Goal: Task Accomplishment & Management: Complete application form

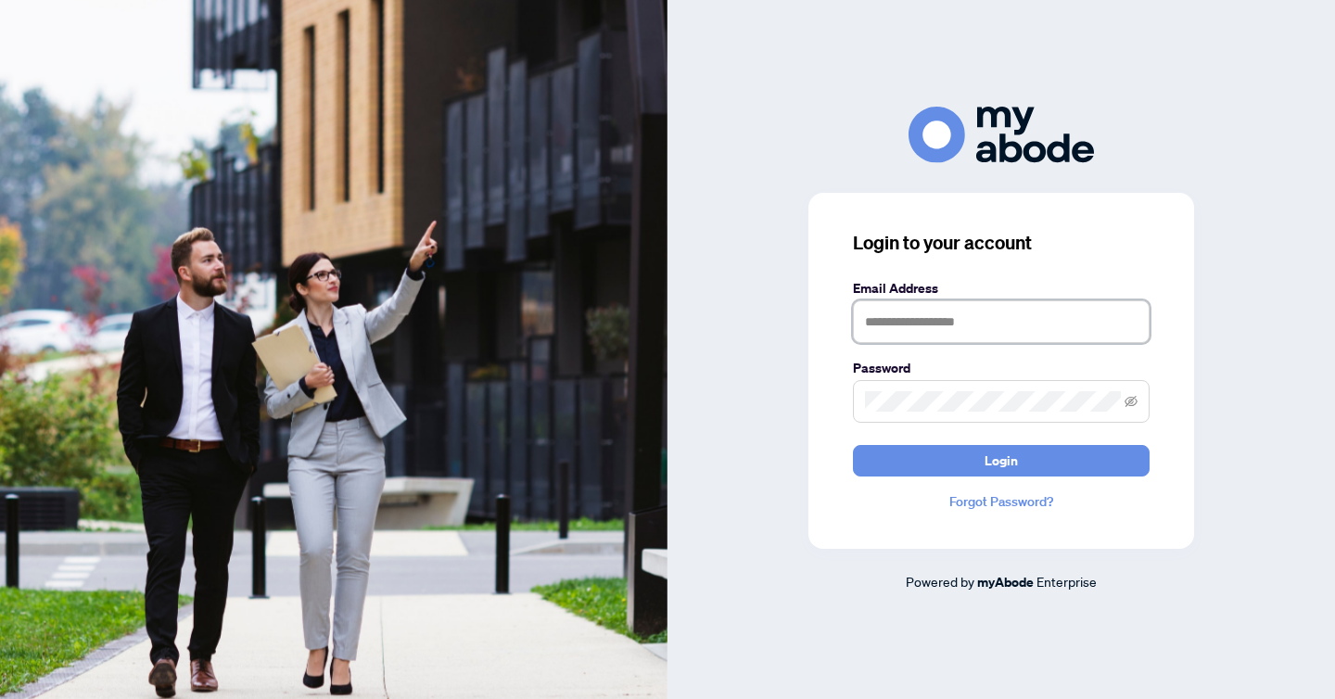
click at [900, 328] on input "text" at bounding box center [1001, 321] width 297 height 43
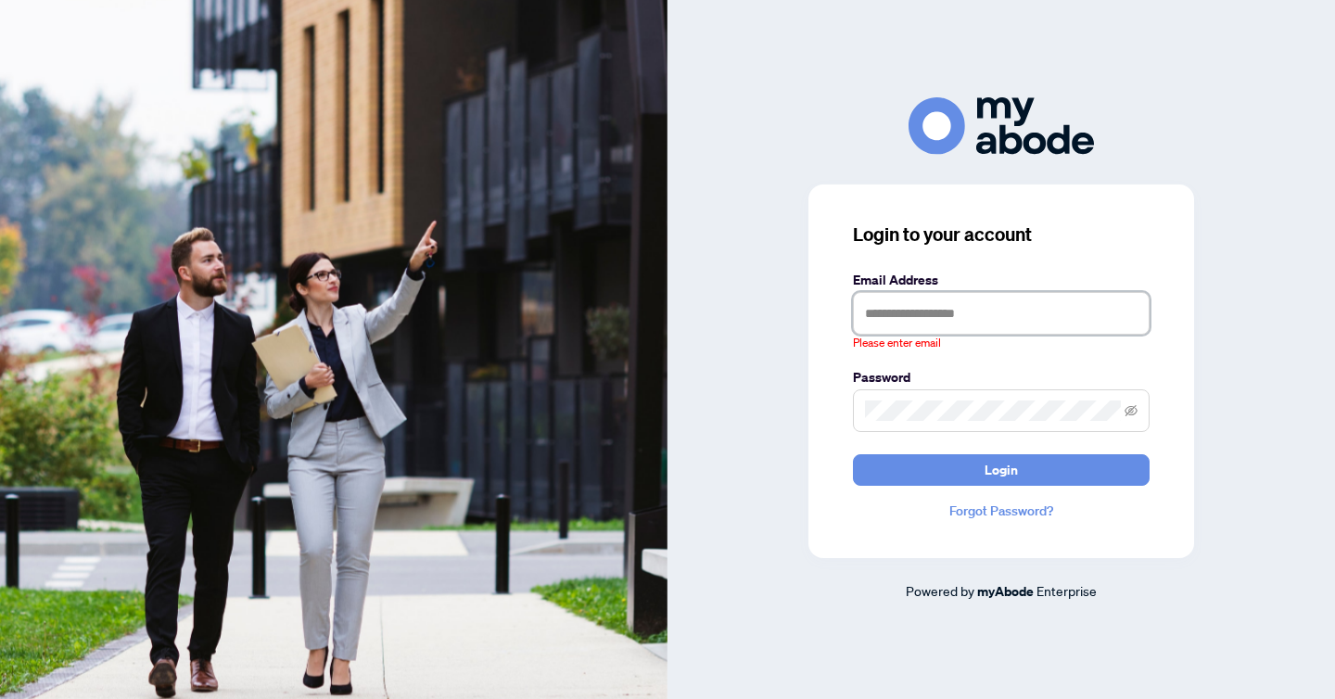
type input "**********"
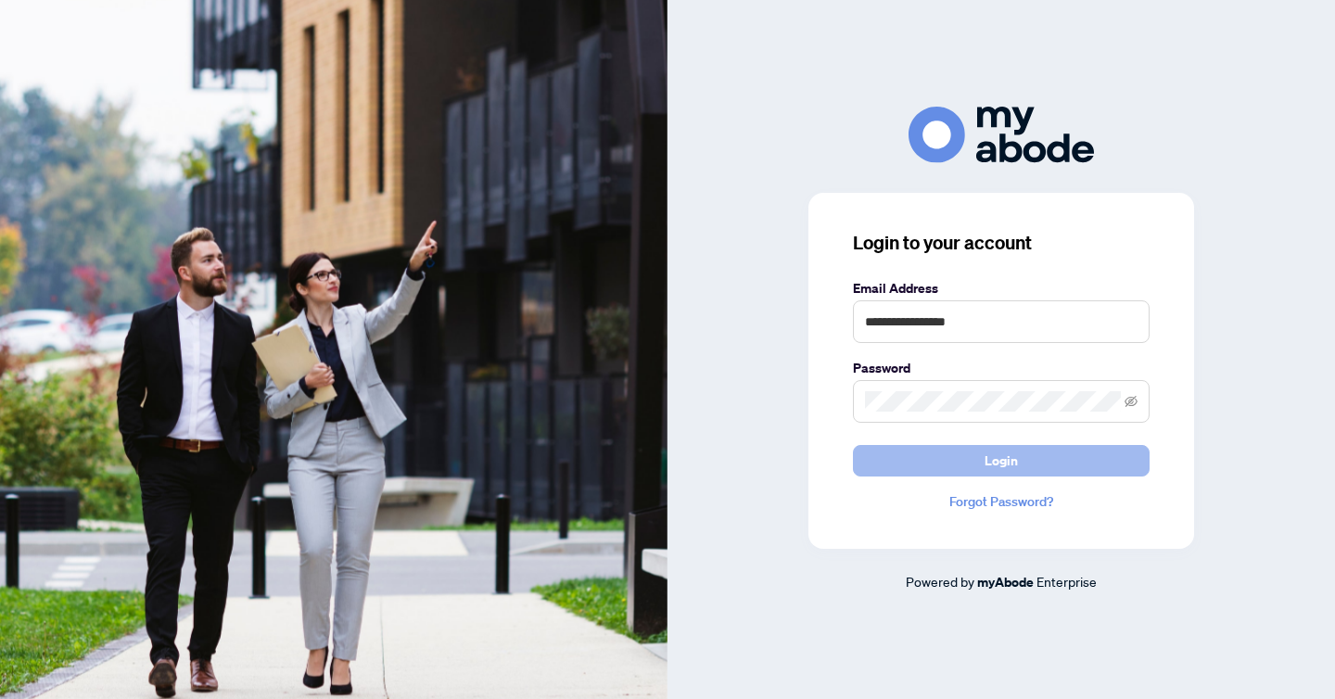
click at [1072, 455] on button "Login" at bounding box center [1001, 461] width 297 height 32
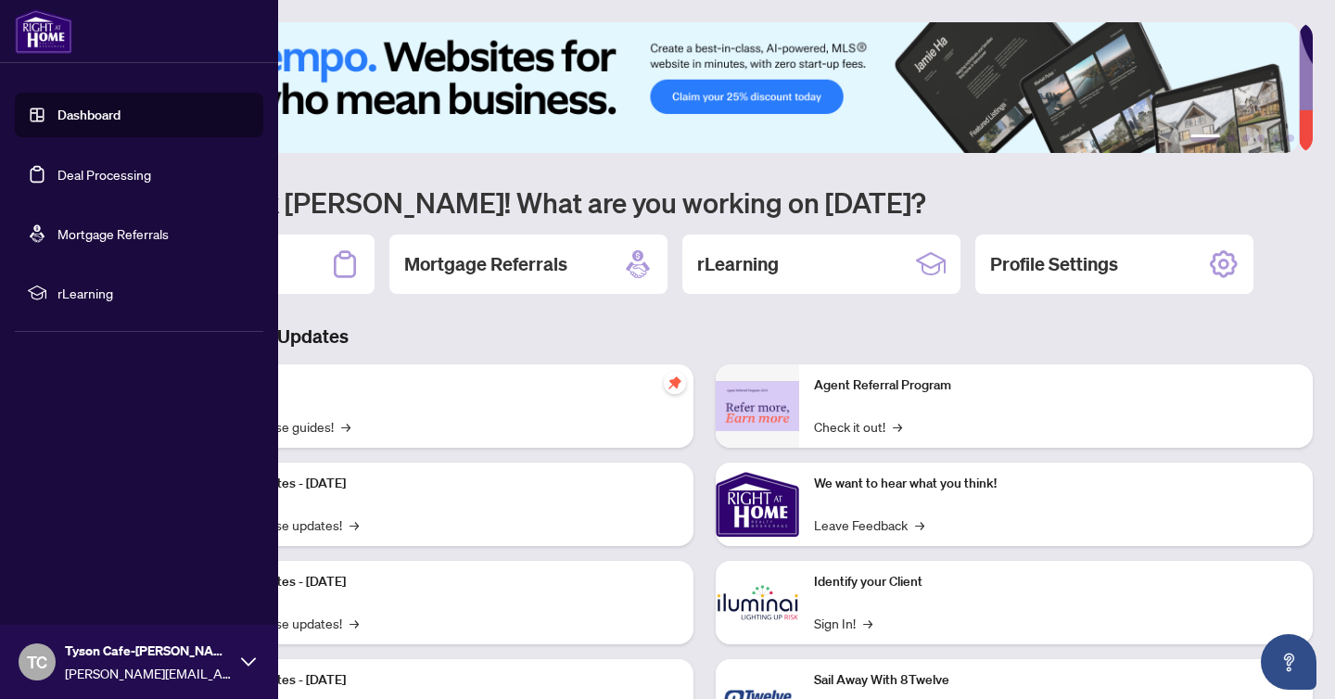
click at [70, 177] on link "Deal Processing" at bounding box center [104, 174] width 94 height 17
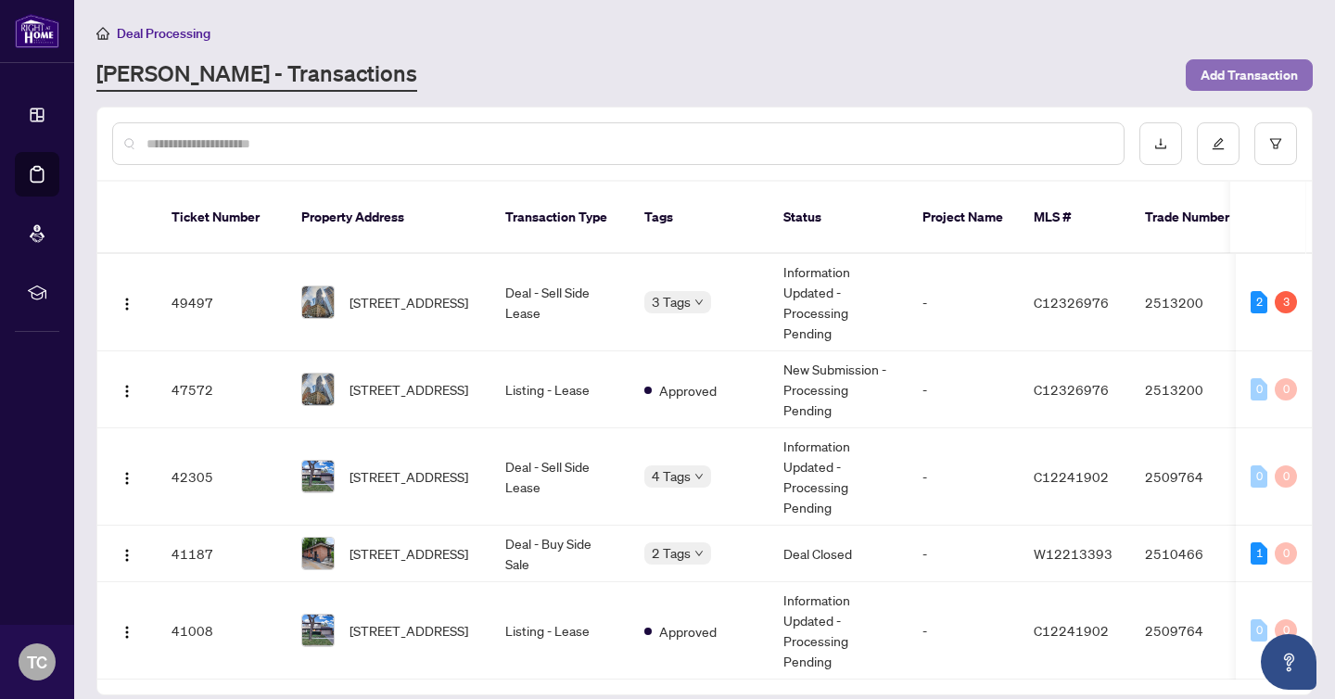
click at [1247, 76] on span "Add Transaction" at bounding box center [1249, 75] width 97 height 30
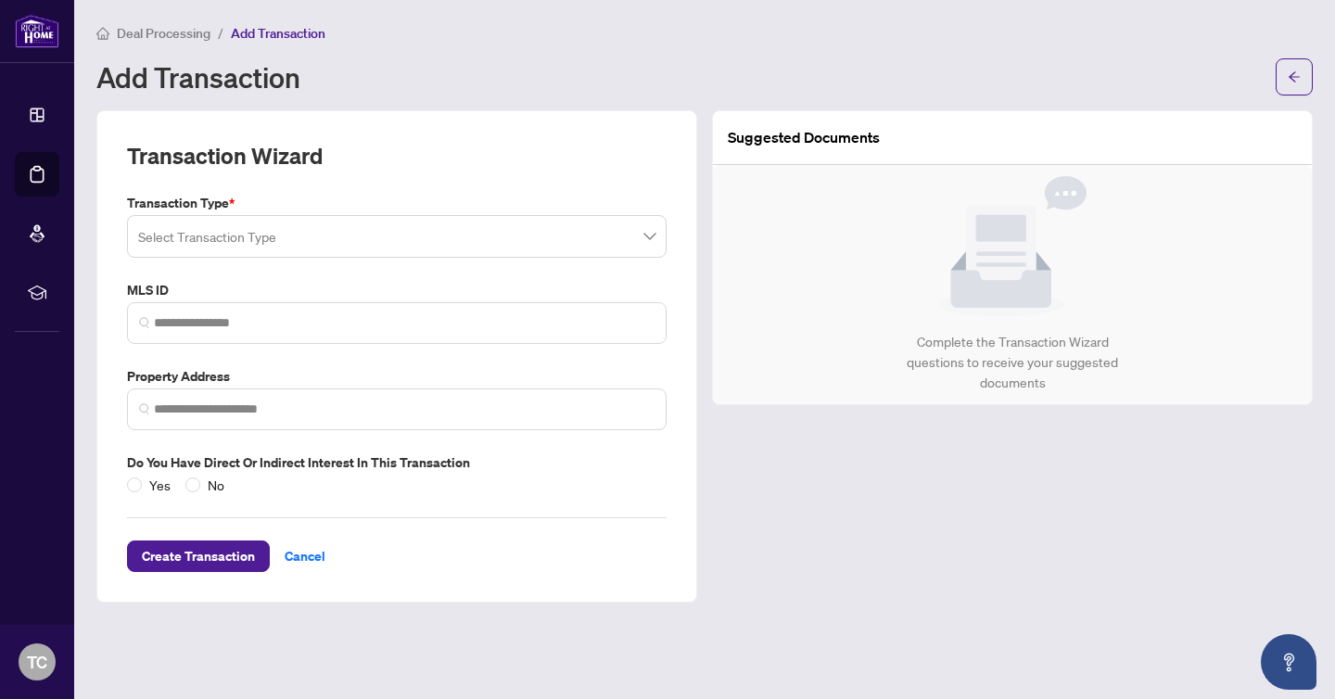
click at [525, 243] on input "search" at bounding box center [388, 239] width 501 height 41
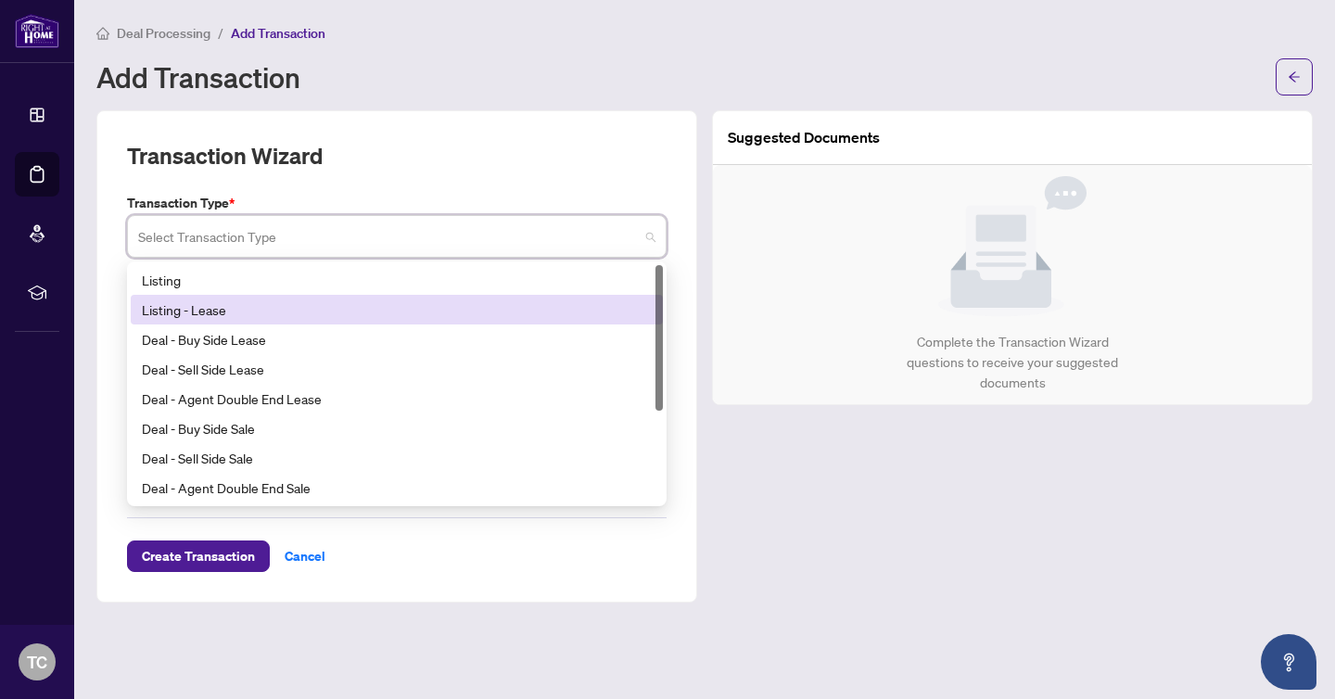
click at [385, 300] on div "Listing - Lease" at bounding box center [397, 310] width 510 height 20
